Goal: Find specific page/section: Find specific page/section

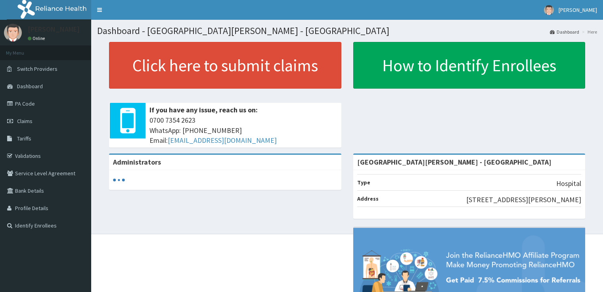
click at [24, 139] on span "Tariffs" at bounding box center [24, 138] width 14 height 7
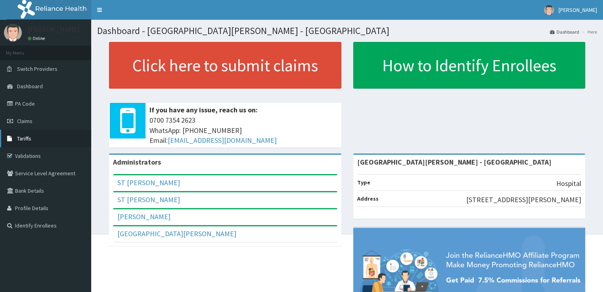
click at [26, 137] on span "Tariffs" at bounding box center [24, 138] width 14 height 7
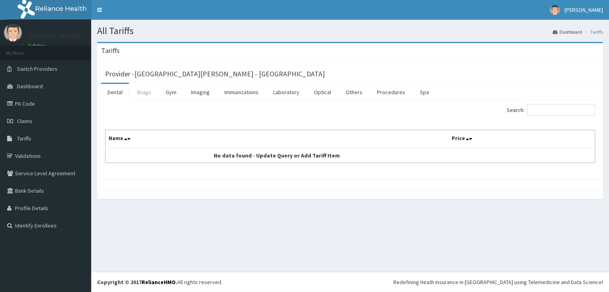
click at [145, 88] on link "Drugs" at bounding box center [144, 92] width 27 height 17
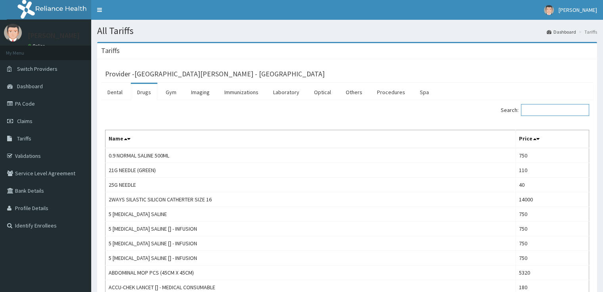
click at [552, 113] on input "Search:" at bounding box center [555, 110] width 68 height 12
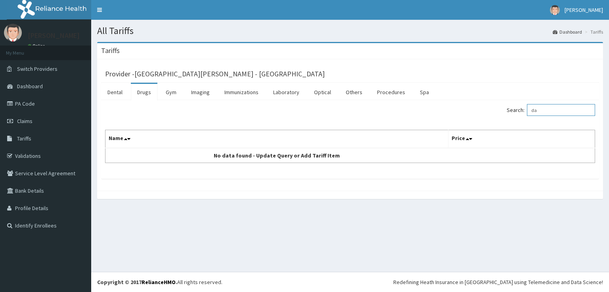
type input "d"
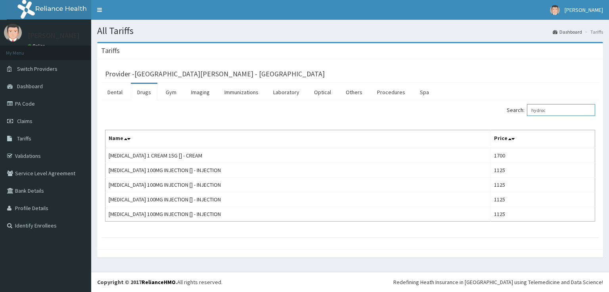
type input "hydroc"
